Goal: Find contact information: Find contact information

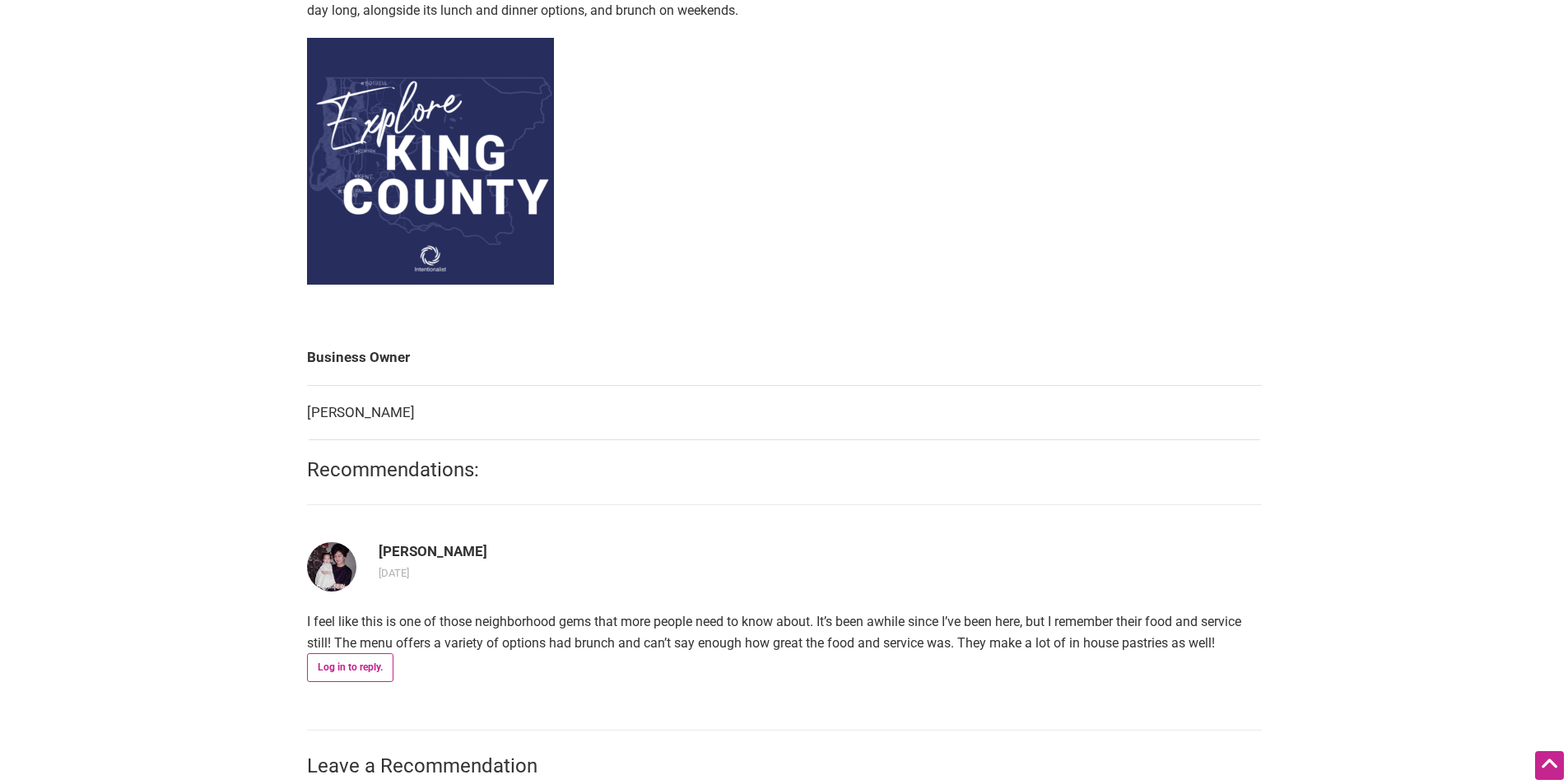
scroll to position [741, 0]
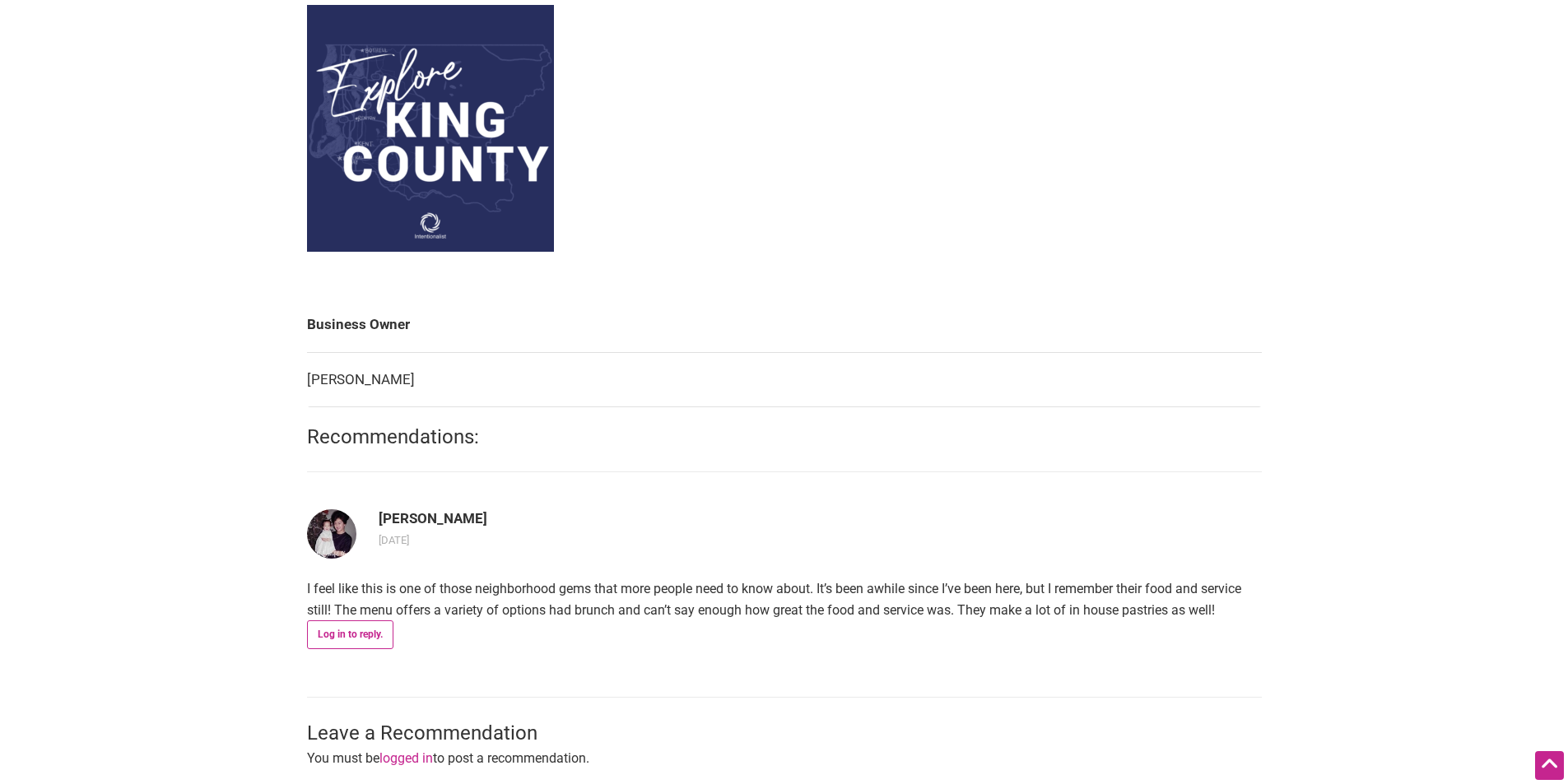
click at [402, 378] on td "[PERSON_NAME]" at bounding box center [784, 379] width 955 height 55
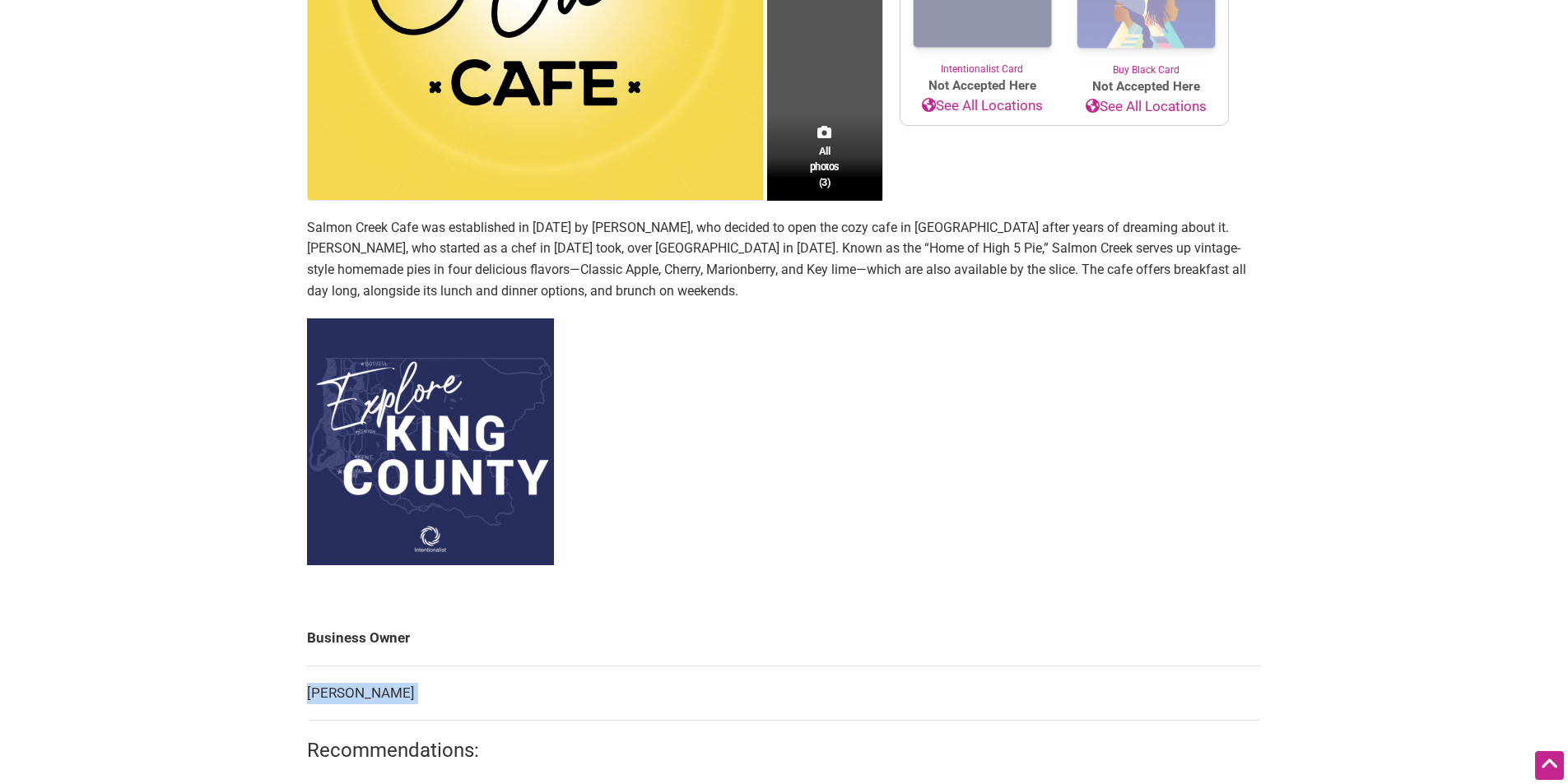
scroll to position [576, 0]
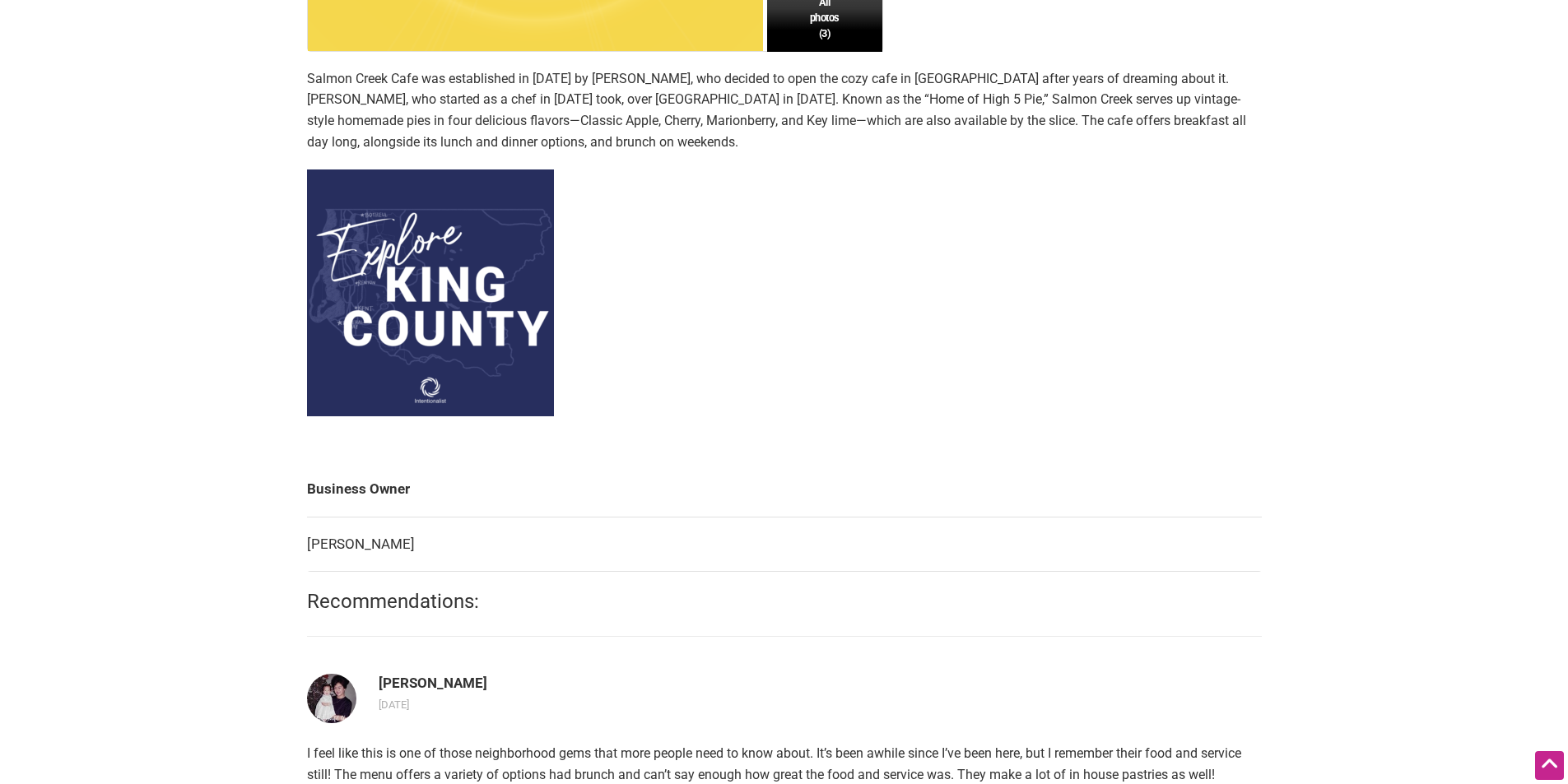
click at [271, 492] on div "Intentionalist Spend like it matters 0 Add a Business Map Blog Store Offers Int…" at bounding box center [784, 447] width 1152 height 2047
drag, startPoint x: 306, startPoint y: 551, endPoint x: 461, endPoint y: 551, distance: 155.0
click at [461, 549] on td "[PERSON_NAME]" at bounding box center [784, 544] width 955 height 55
copy td "[PERSON_NAME]"
drag, startPoint x: 304, startPoint y: 485, endPoint x: 442, endPoint y: 557, distance: 155.7
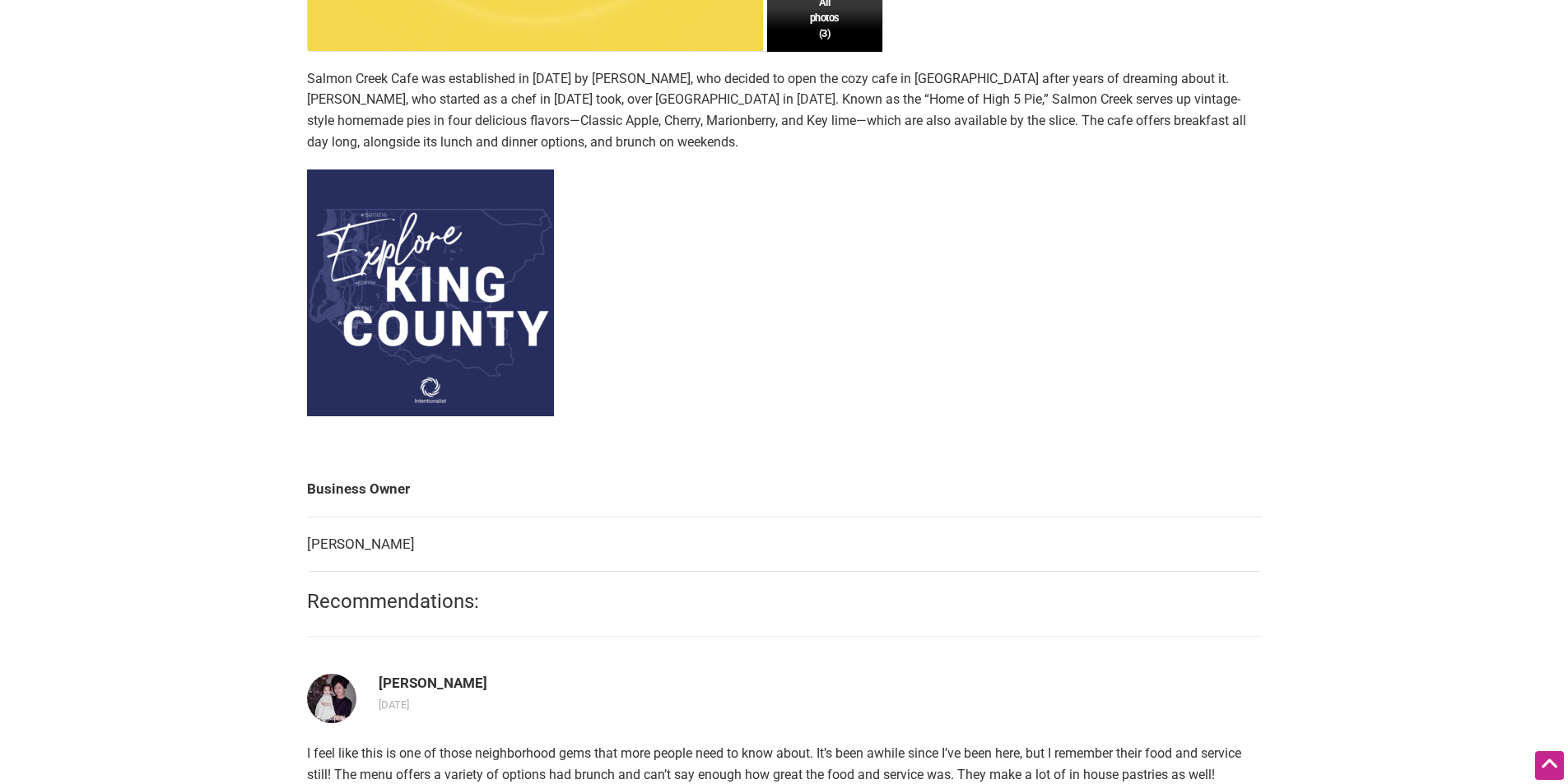
click at [442, 557] on div "All photos (3) [DEMOGRAPHIC_DATA]-Owned Minority-Owned Categories: Brunch Cafe …" at bounding box center [784, 326] width 987 height 1462
copy tbody "Business Owner [PERSON_NAME]"
